Goal: Task Accomplishment & Management: Manage account settings

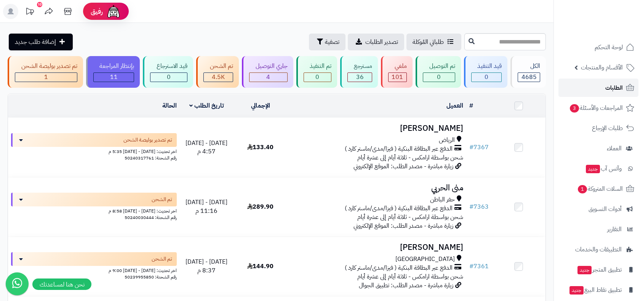
click at [607, 90] on span "الطلبات" at bounding box center [615, 87] width 18 height 11
